Goal: Find specific page/section: Find specific page/section

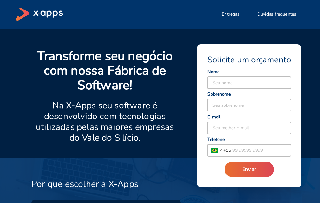
click at [233, 90] on div "Seu nome Seu sobrenome Seu melhor e-mail [GEOGRAPHIC_DATA] [GEOGRAPHIC_DATA] [G…" at bounding box center [249, 113] width 84 height 87
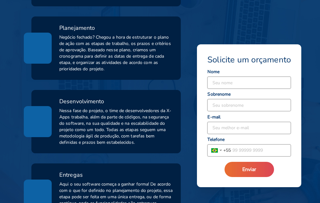
scroll to position [317, 0]
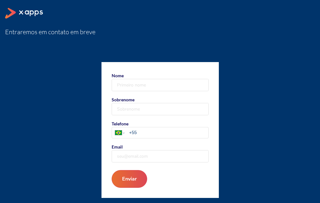
scroll to position [41, 0]
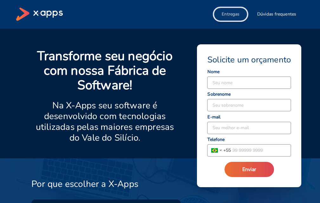
click at [238, 14] on span "Entregas" at bounding box center [231, 14] width 18 height 6
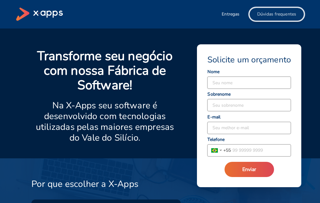
click at [283, 19] on button "Dúvidas frequentes" at bounding box center [276, 14] width 54 height 13
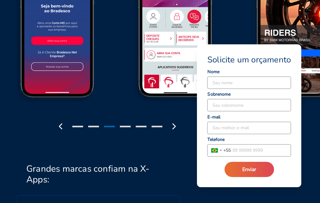
scroll to position [818, 0]
